Goal: Task Accomplishment & Management: Use online tool/utility

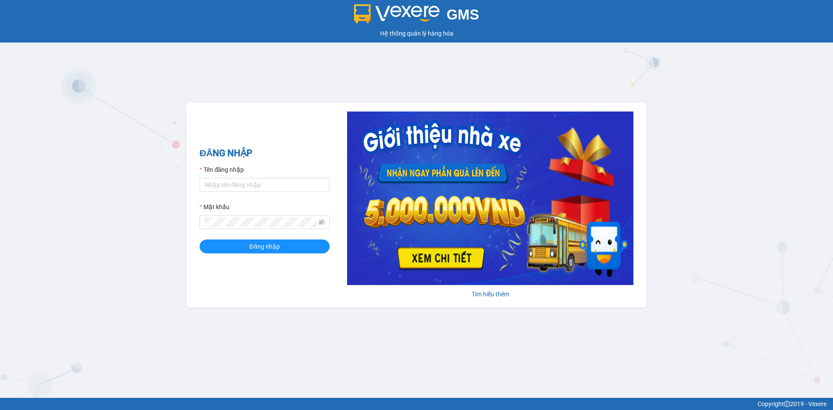
click at [221, 180] on input "Tên đăng nhập" at bounding box center [264, 185] width 130 height 14
type input "tan.namhailimo"
click at [199, 239] on button "Đăng nhập" at bounding box center [264, 246] width 130 height 14
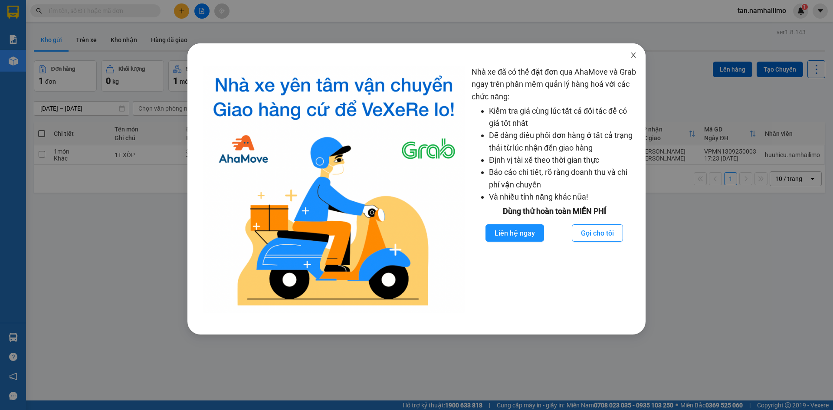
click at [638, 54] on span "Close" at bounding box center [633, 55] width 24 height 24
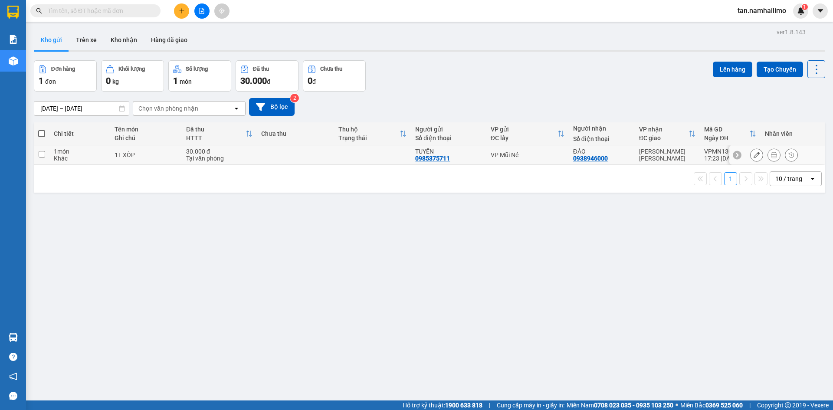
click at [497, 157] on div "VP Mũi Né" at bounding box center [527, 154] width 74 height 7
checkbox input "true"
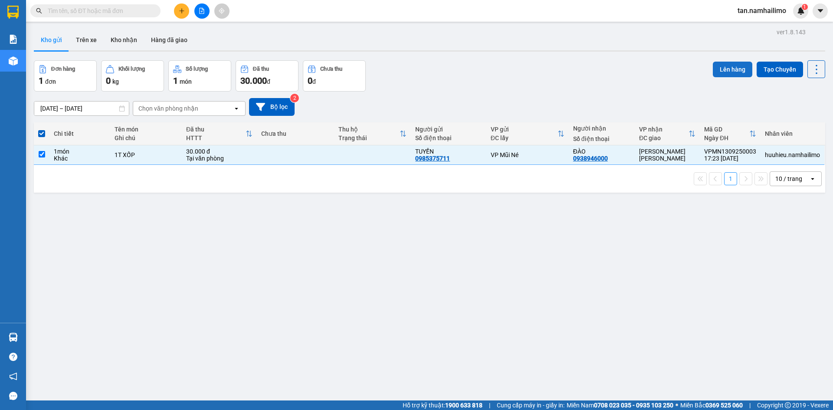
click at [728, 72] on button "Lên hàng" at bounding box center [732, 70] width 39 height 16
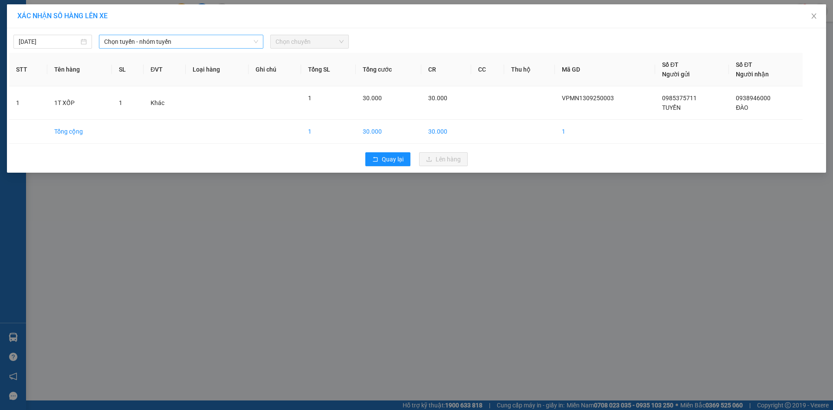
click at [141, 41] on span "Chọn tuyến - nhóm tuyến" at bounding box center [181, 41] width 154 height 13
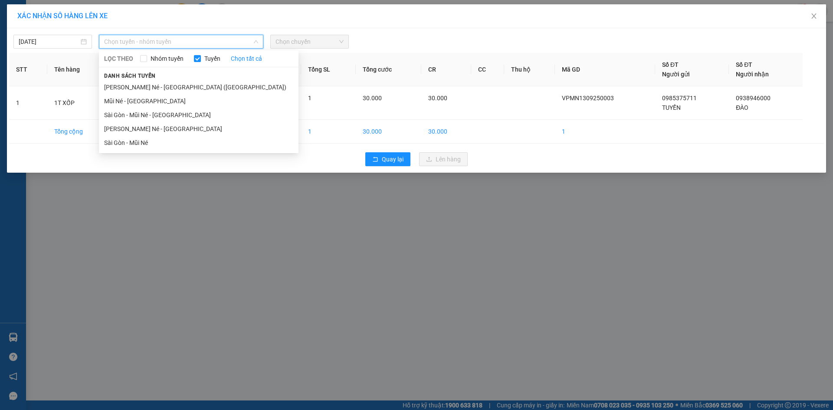
drag, startPoint x: 139, startPoint y: 105, endPoint x: 213, endPoint y: 73, distance: 79.7
click at [139, 105] on li "Mũi Né - [GEOGRAPHIC_DATA]" at bounding box center [198, 101] width 199 height 14
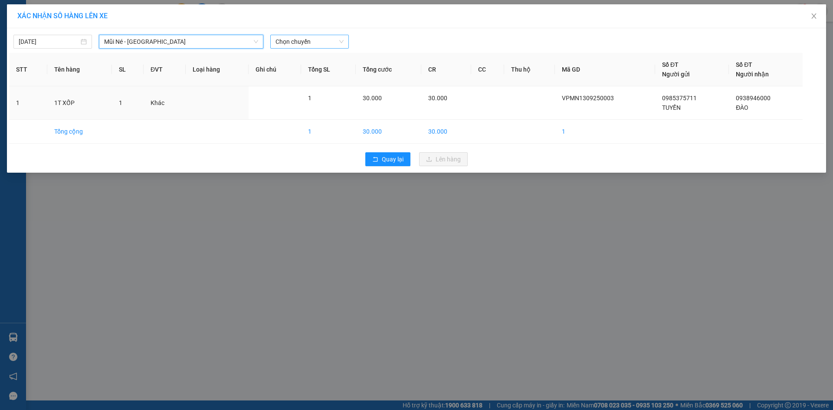
click at [294, 43] on span "Chọn chuyến" at bounding box center [309, 41] width 68 height 13
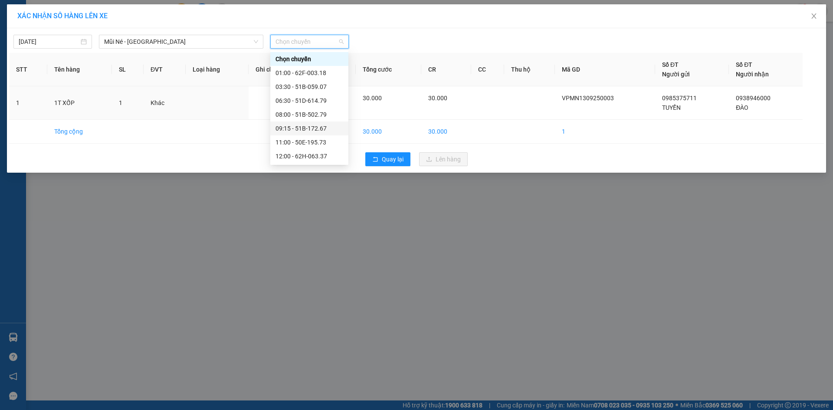
scroll to position [97, 0]
click at [315, 138] on div "18:00 - 62F-003.18" at bounding box center [309, 142] width 68 height 10
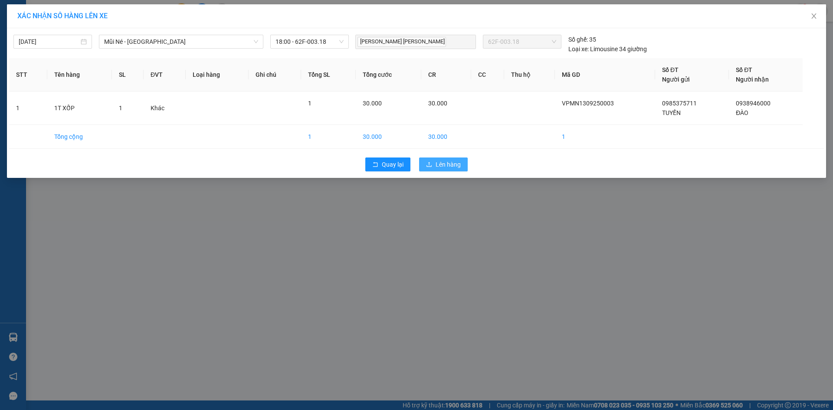
click at [452, 164] on span "Lên hàng" at bounding box center [447, 165] width 25 height 10
